Goal: Find specific page/section: Find specific page/section

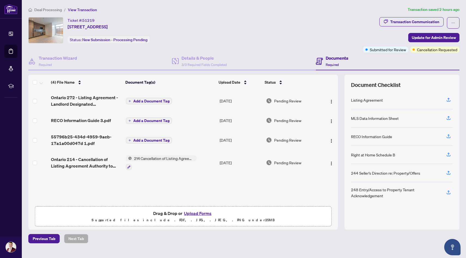
click at [46, 8] on span "Deal Processing" at bounding box center [48, 9] width 28 height 5
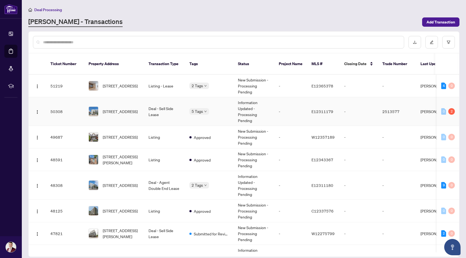
click at [151, 108] on td "Deal - Sell Side Lease" at bounding box center [164, 111] width 41 height 29
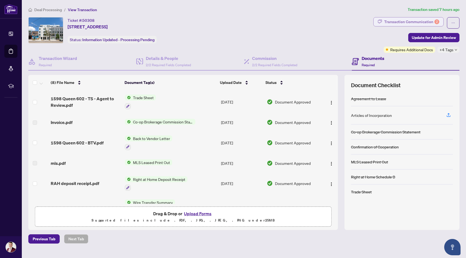
click at [420, 21] on div "Transaction Communication 2" at bounding box center [412, 21] width 55 height 9
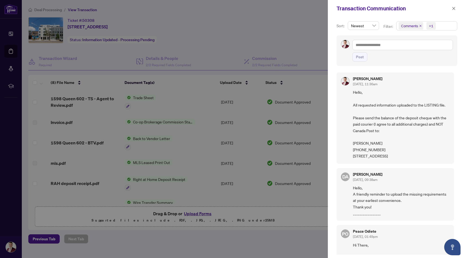
click at [239, 40] on div at bounding box center [233, 129] width 466 height 258
click at [11, 35] on div at bounding box center [233, 129] width 466 height 258
click at [454, 8] on icon "close" at bounding box center [454, 8] width 3 height 3
